Goal: Check status: Check status

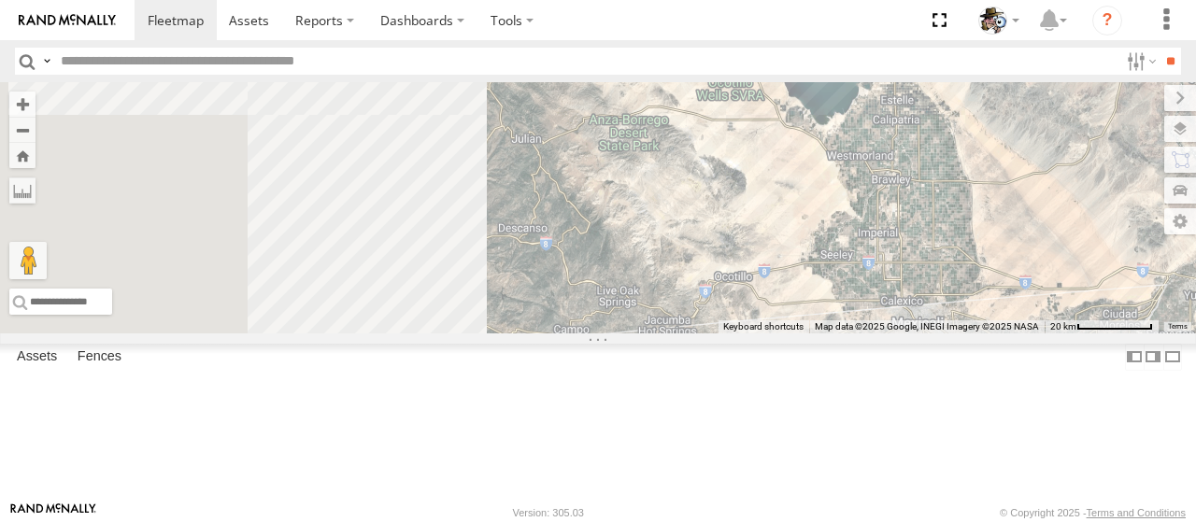
drag, startPoint x: 752, startPoint y: 386, endPoint x: 1084, endPoint y: 270, distance: 351.3
click at [1195, 279] on div "595 484 507 599 600" at bounding box center [598, 207] width 1196 height 251
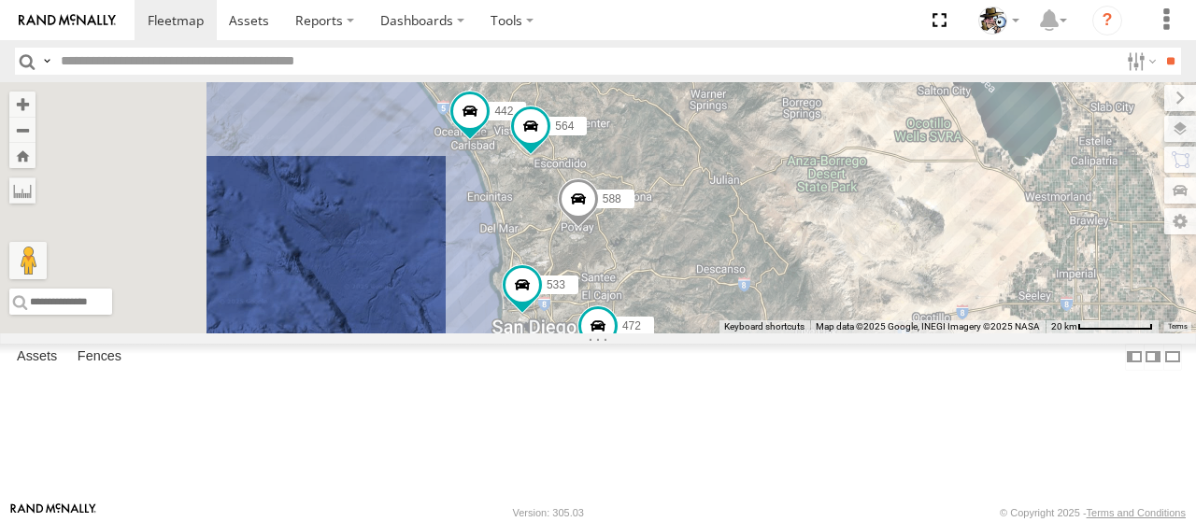
drag, startPoint x: 757, startPoint y: 310, endPoint x: 966, endPoint y: 371, distance: 217.9
click at [966, 334] on div "595 484 507 599 600 588 442 564 533 472" at bounding box center [598, 207] width 1196 height 251
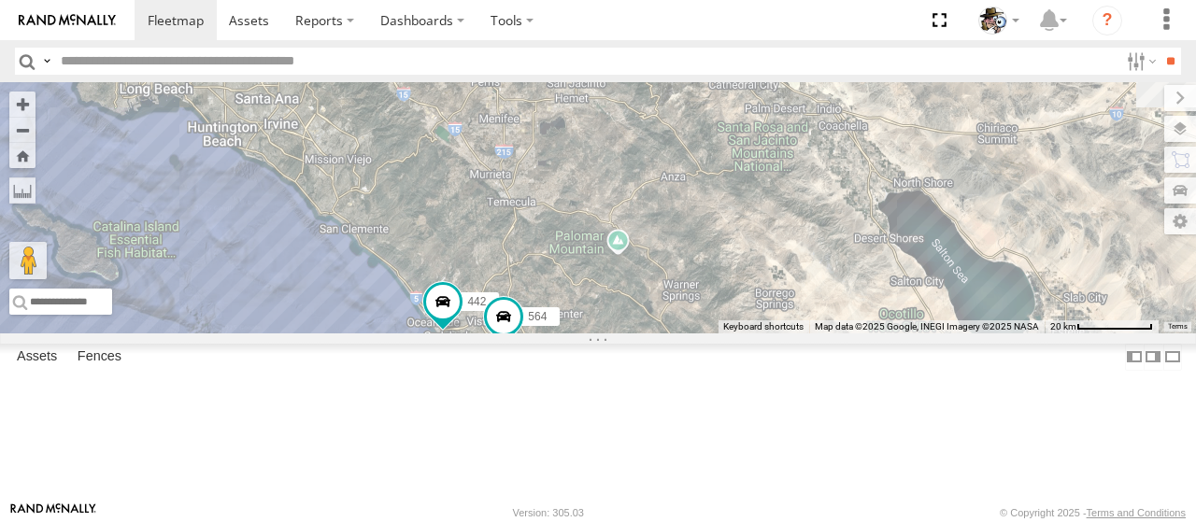
drag, startPoint x: 869, startPoint y: 277, endPoint x: 833, endPoint y: 455, distance: 181.0
click at [833, 334] on div "595 484 507 599 600 588 442 564 533 472" at bounding box center [598, 207] width 1196 height 251
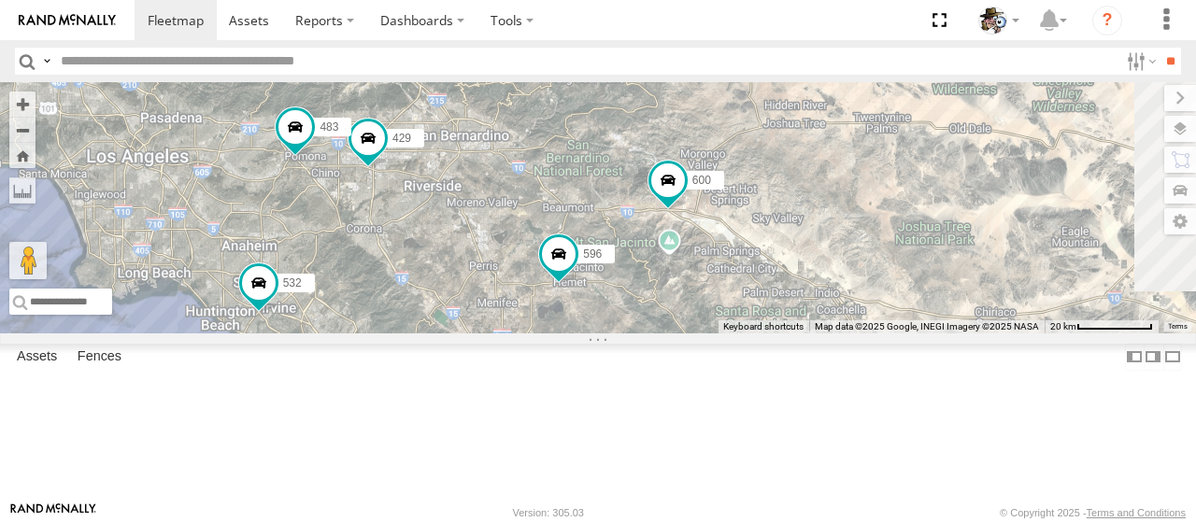
drag, startPoint x: 847, startPoint y: 296, endPoint x: 845, endPoint y: 482, distance: 185.9
click at [845, 334] on div "595 484 507 599 600 588 442 564 533 472 532 596 483 429" at bounding box center [598, 207] width 1196 height 251
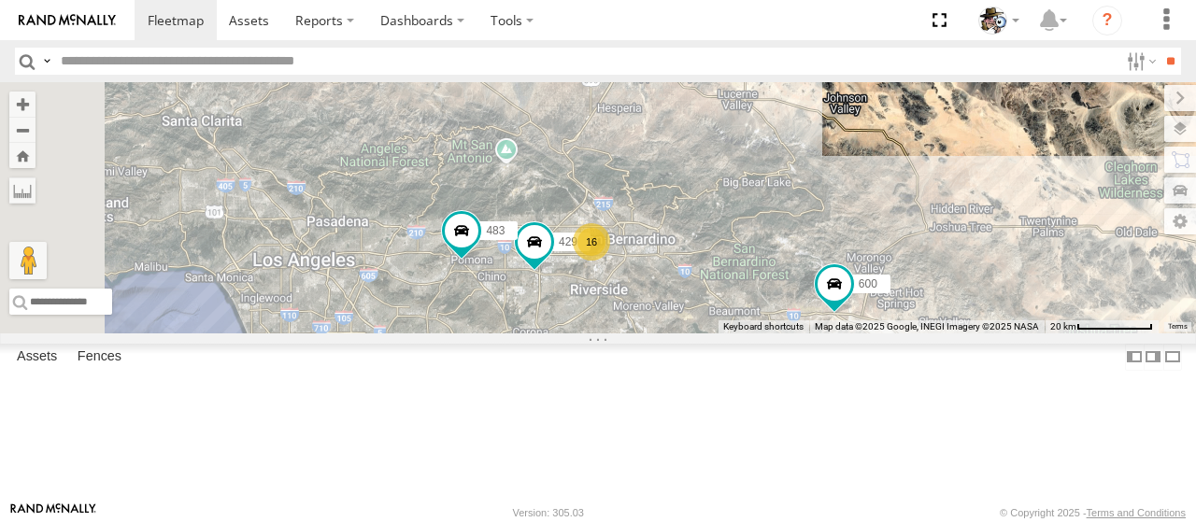
drag, startPoint x: 725, startPoint y: 363, endPoint x: 893, endPoint y: 473, distance: 200.6
click at [893, 334] on div "595 484 507 599 600 588 442 564 533 472 532 596 483 429 16" at bounding box center [598, 207] width 1196 height 251
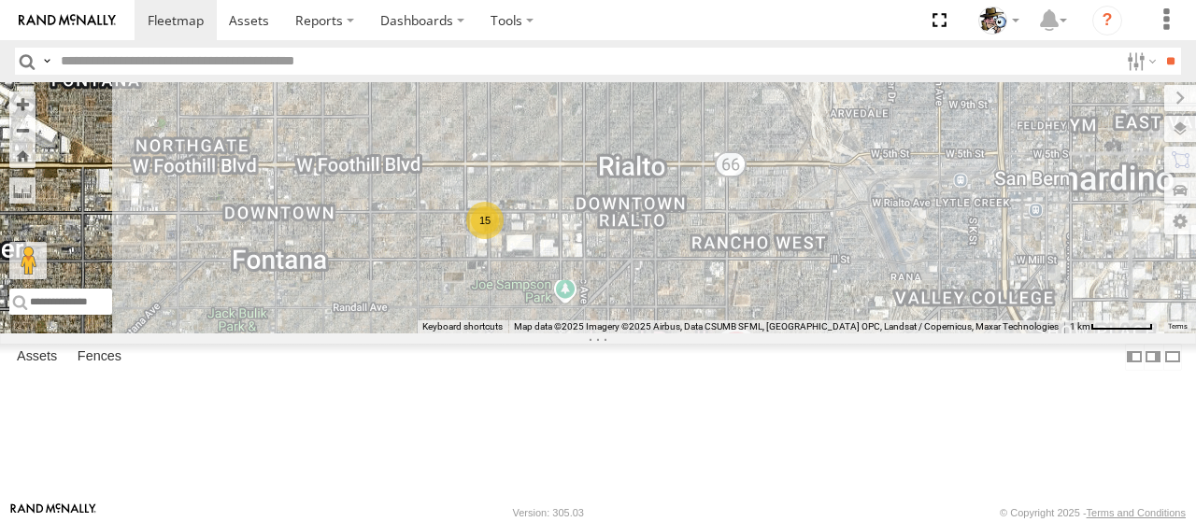
drag, startPoint x: 703, startPoint y: 241, endPoint x: 761, endPoint y: 419, distance: 187.6
click at [761, 334] on div "595 484 507 599 600 588 442 564 533 472 532 596 483 429 475 HINO 457 581 15" at bounding box center [598, 207] width 1196 height 251
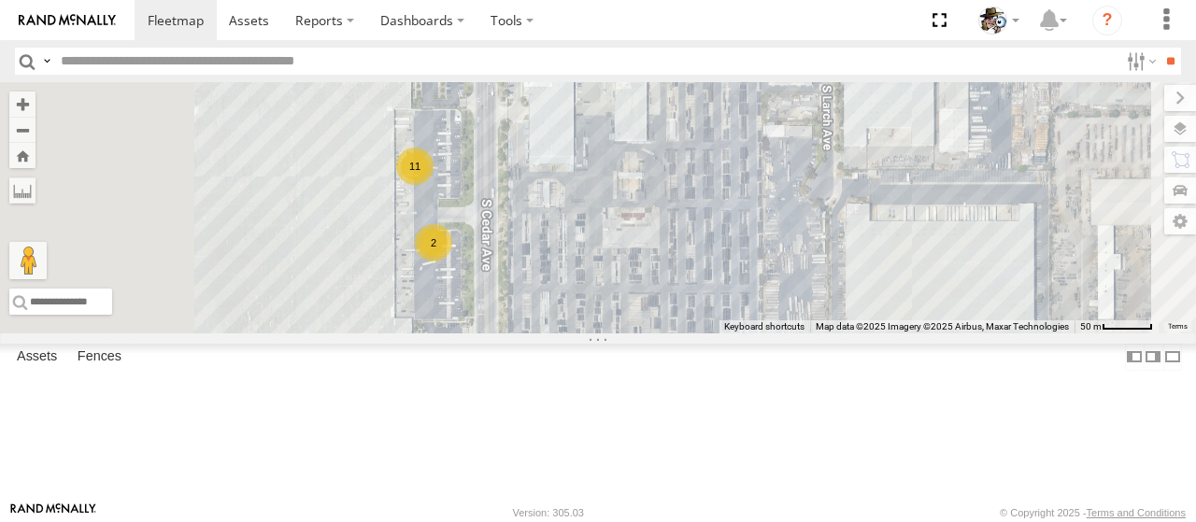
drag, startPoint x: 684, startPoint y: 246, endPoint x: 812, endPoint y: 317, distance: 146.4
click at [812, 317] on div "595 484 507 599 600 588 442 564 533 472 532 596 483 429 475 HINO 457 581 11 2" at bounding box center [598, 207] width 1196 height 251
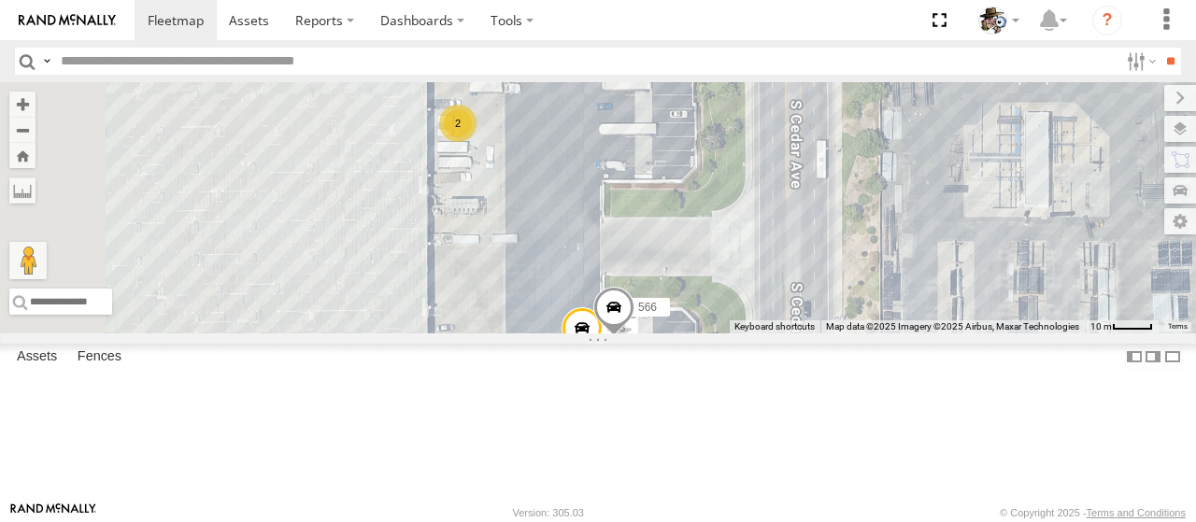
drag, startPoint x: 688, startPoint y: 192, endPoint x: 860, endPoint y: 206, distance: 172.5
click at [860, 206] on div "595 484 507 599 600 588 442 564 533 472 532 596 483 429 475 HINO 457 581 511 F-…" at bounding box center [598, 207] width 1196 height 251
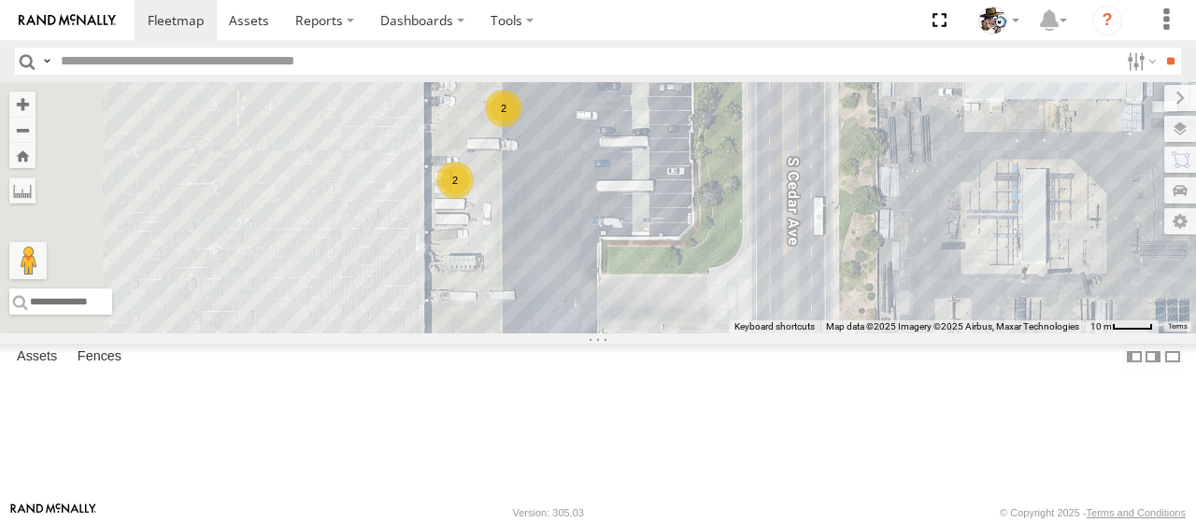
drag, startPoint x: 802, startPoint y: 248, endPoint x: 815, endPoint y: 283, distance: 37.8
click at [815, 283] on div "595 484 507 599 600 588 442 564 533 472 532 596 483 429 475 HINO 457 581 511 F-…" at bounding box center [598, 207] width 1196 height 251
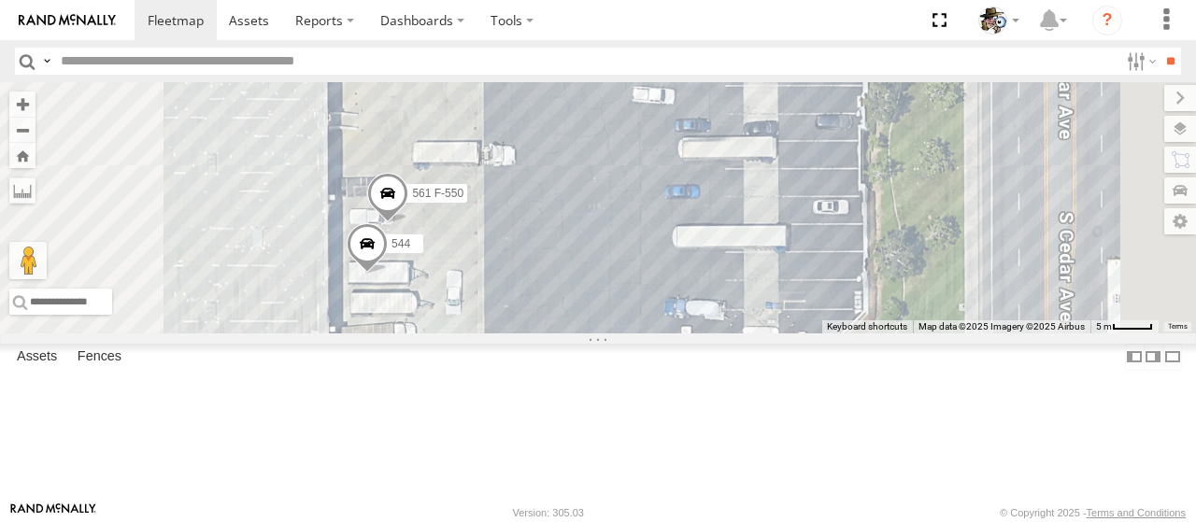
drag, startPoint x: 779, startPoint y: 283, endPoint x: 774, endPoint y: 350, distance: 67.5
click at [774, 334] on div "595 484 507 599 600 588 442 564 533 472 532 596 483 429 475 HINO 457 581 511 F-…" at bounding box center [598, 207] width 1196 height 251
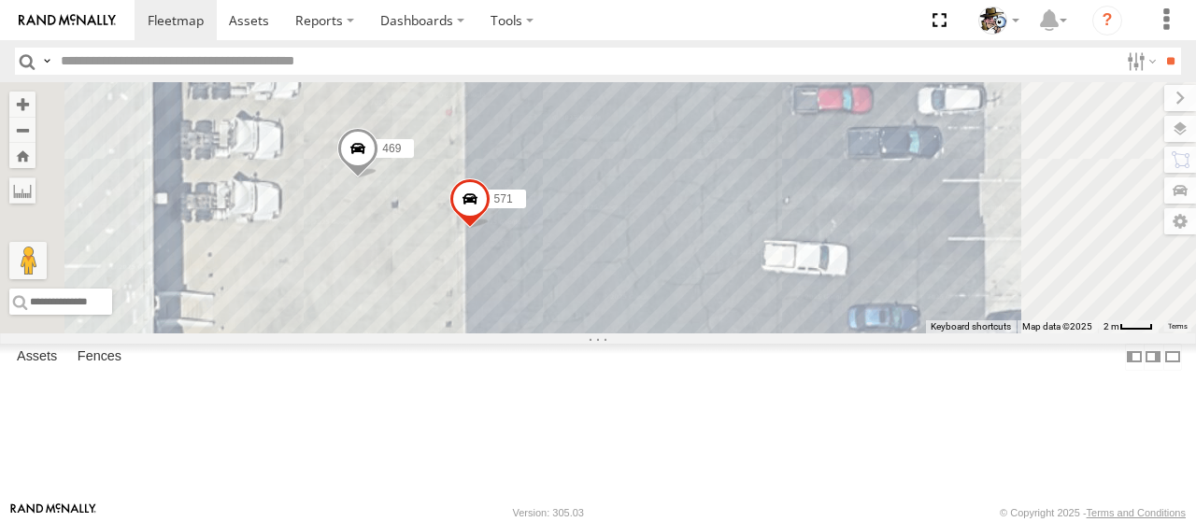
drag, startPoint x: 712, startPoint y: 219, endPoint x: 718, endPoint y: 310, distance: 91.8
click at [490, 229] on span at bounding box center [469, 203] width 41 height 50
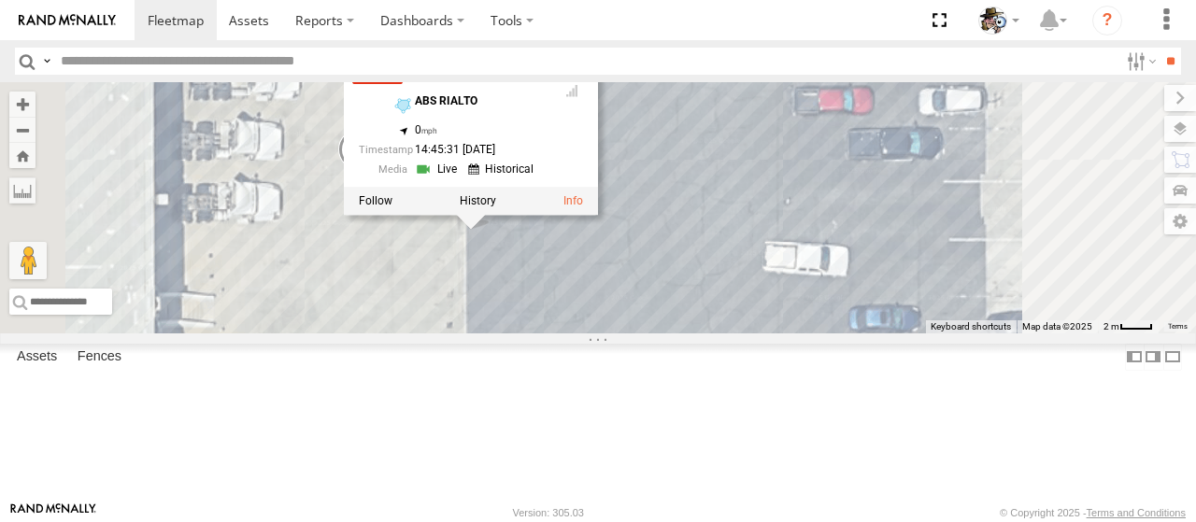
click at [876, 334] on div "595 484 507 599 600 588 442 564 533 472 532 596 483 429 475 HINO 457 581 511 F-…" at bounding box center [598, 207] width 1196 height 251
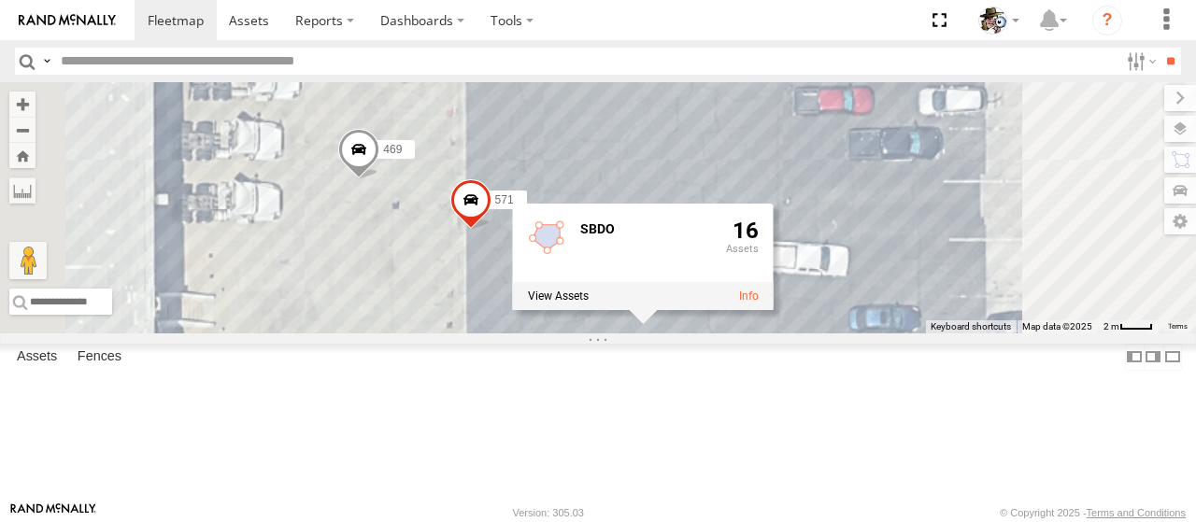
click at [491, 230] on span at bounding box center [470, 204] width 41 height 50
